Goal: Transaction & Acquisition: Purchase product/service

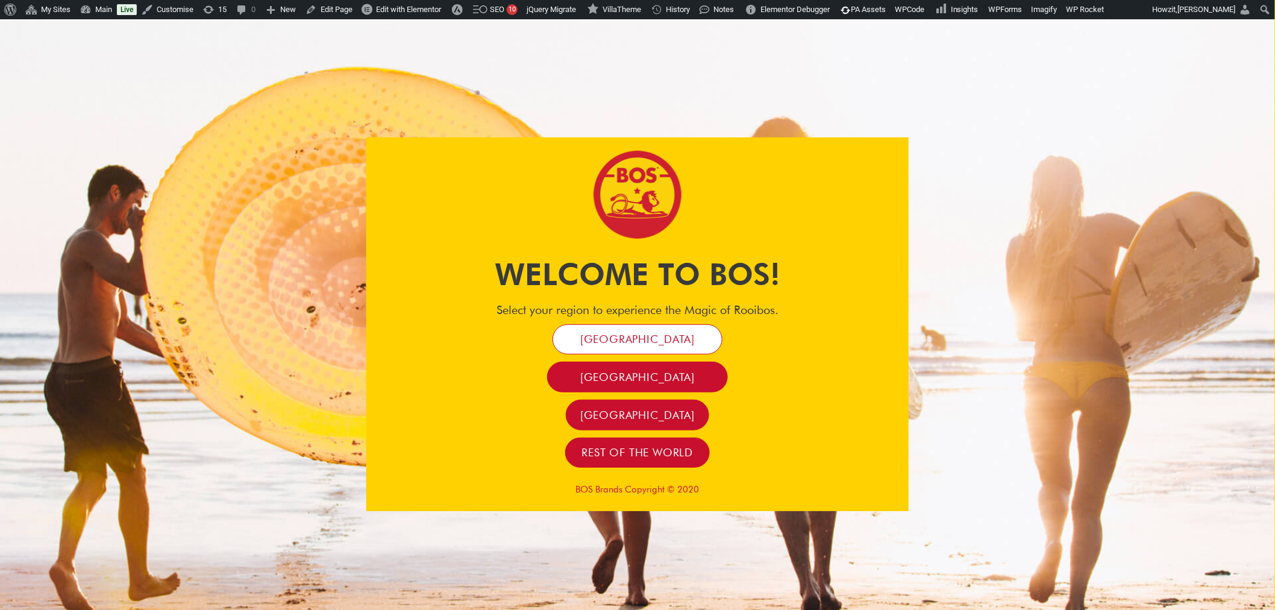
click at [670, 342] on span "[GEOGRAPHIC_DATA]" at bounding box center [637, 339] width 114 height 14
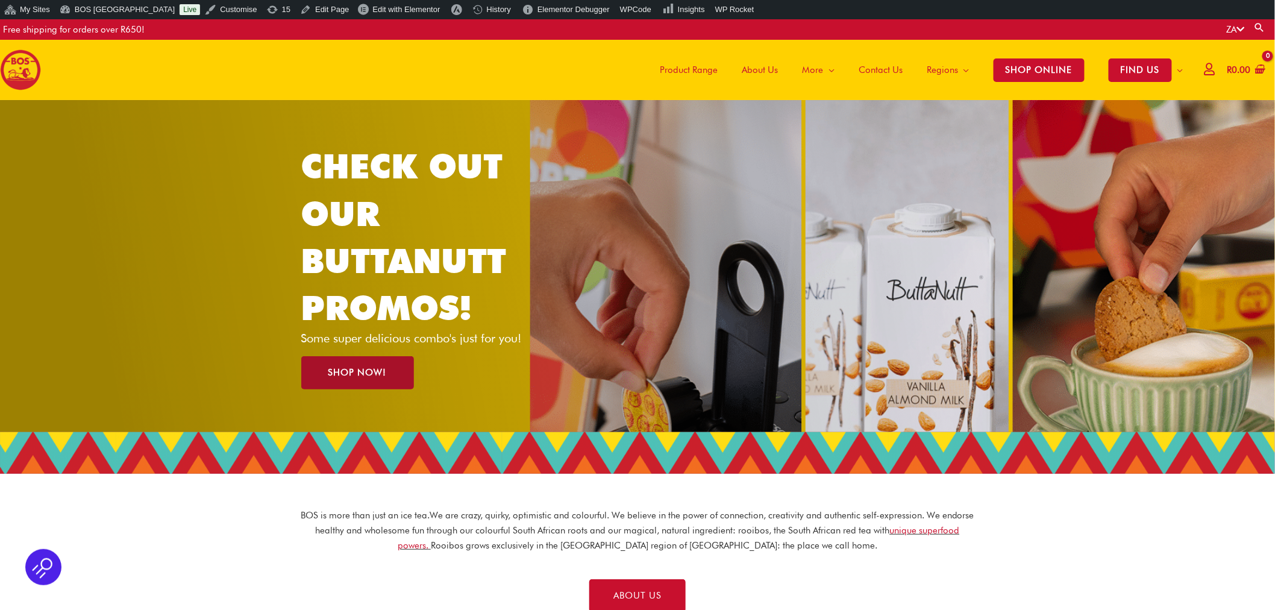
click at [384, 370] on span "SHOP NOW!" at bounding box center [357, 372] width 58 height 9
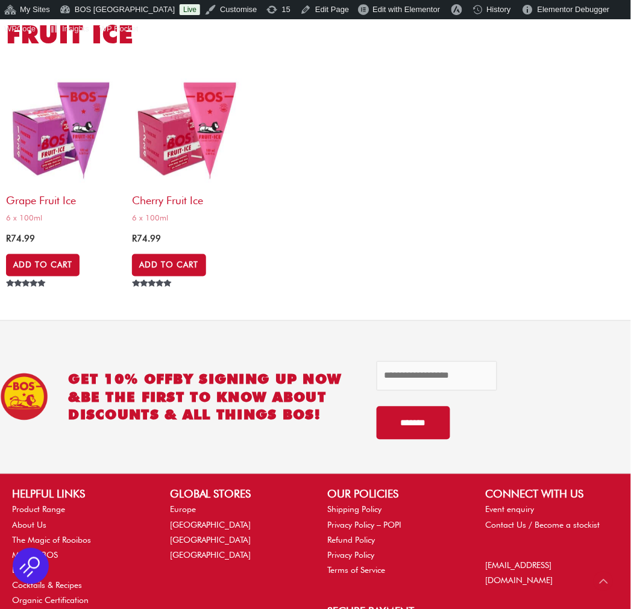
scroll to position [5088, 0]
